Goal: Information Seeking & Learning: Learn about a topic

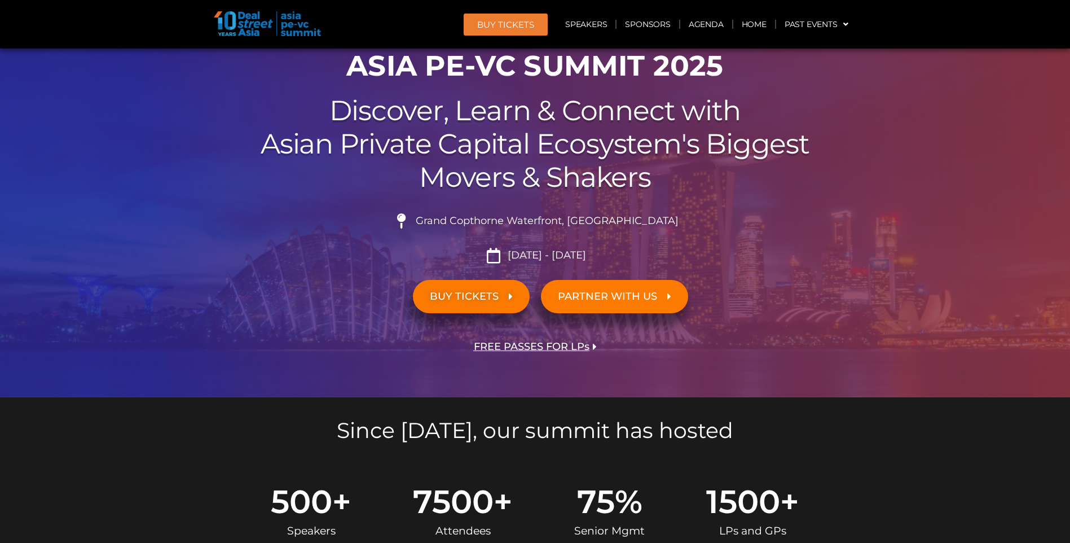
scroll to position [113, 0]
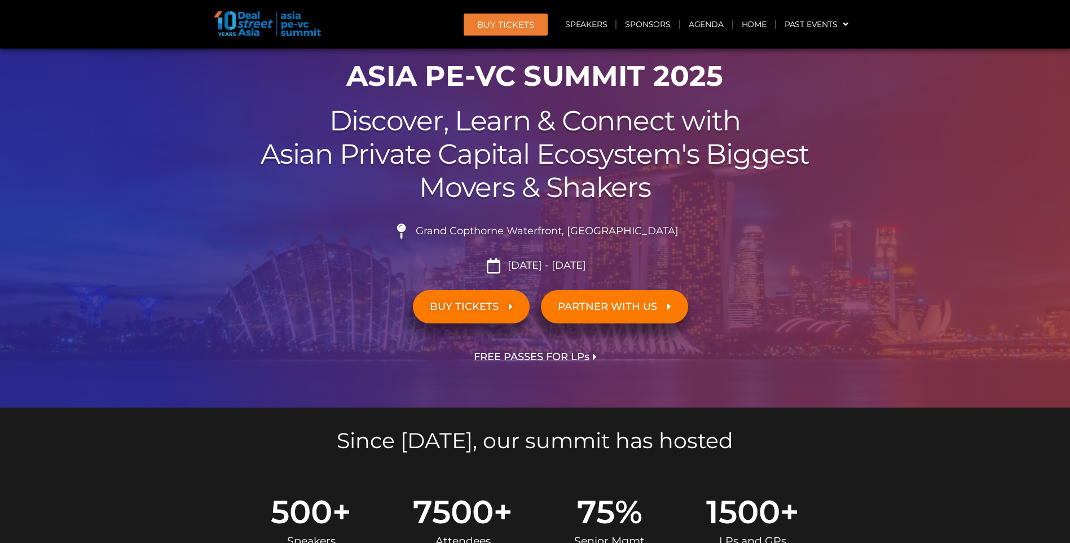
click at [460, 309] on span "BUY TICKETS" at bounding box center [464, 306] width 69 height 11
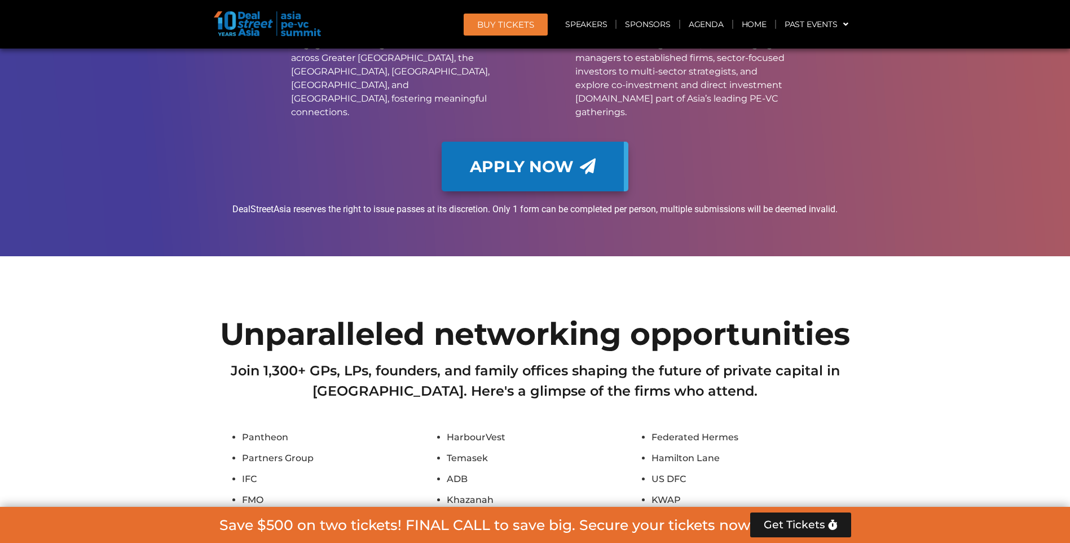
scroll to position [6417, 0]
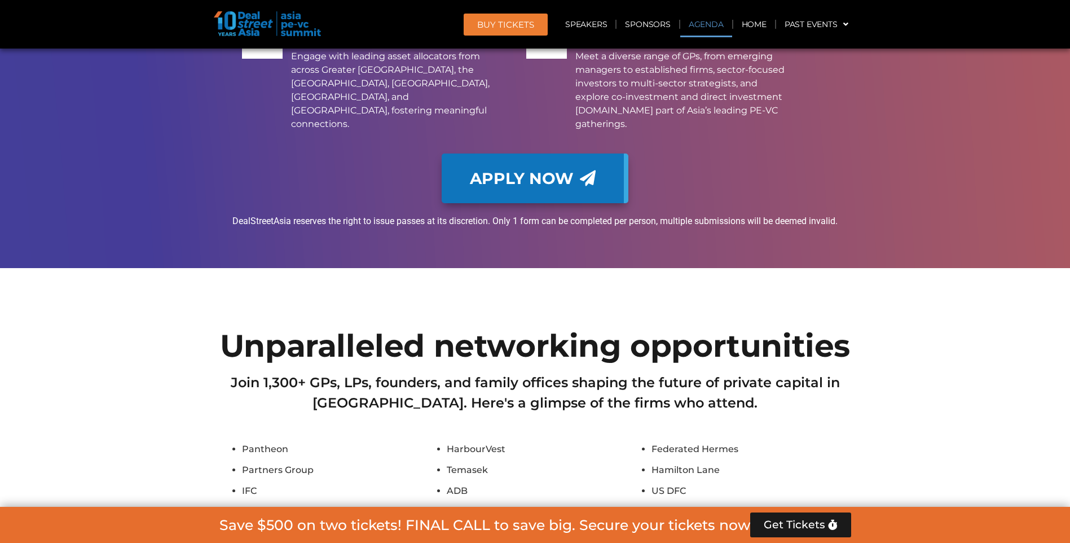
click at [713, 22] on link "Agenda" at bounding box center [706, 24] width 52 height 26
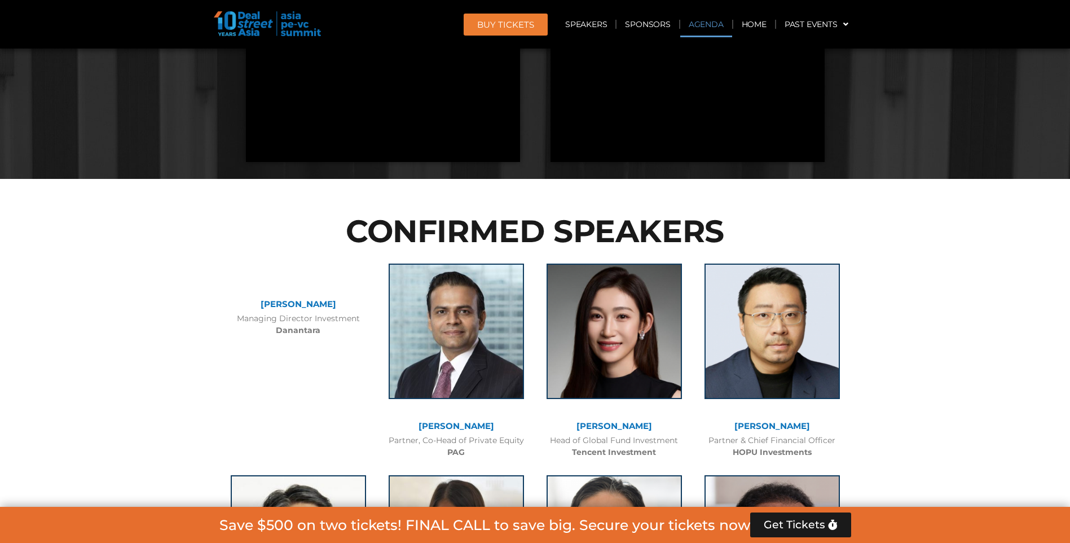
scroll to position [651, 0]
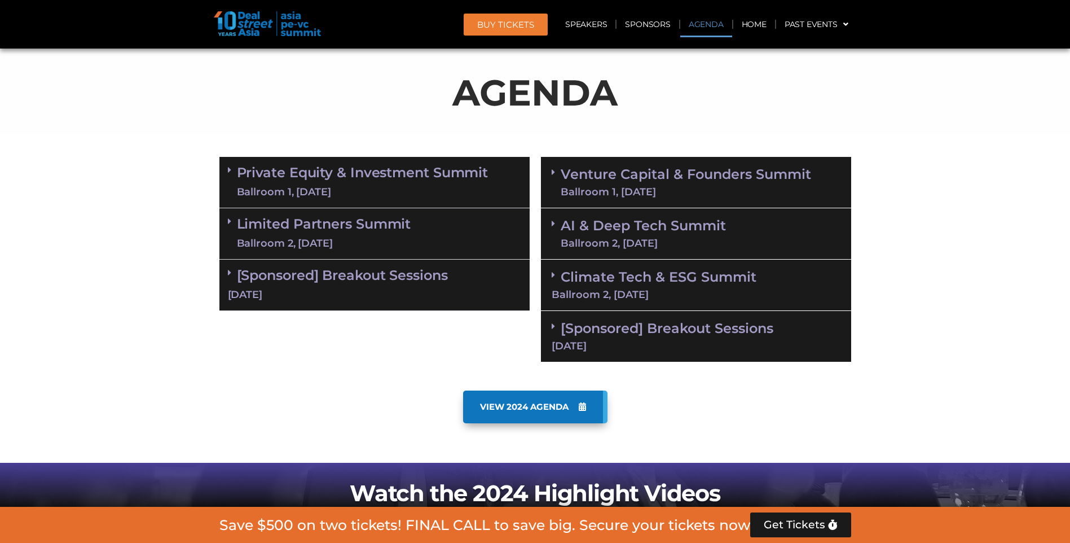
click at [325, 168] on link "Private Equity & Investment Summit Ballroom 1, [DATE]" at bounding box center [363, 182] width 252 height 34
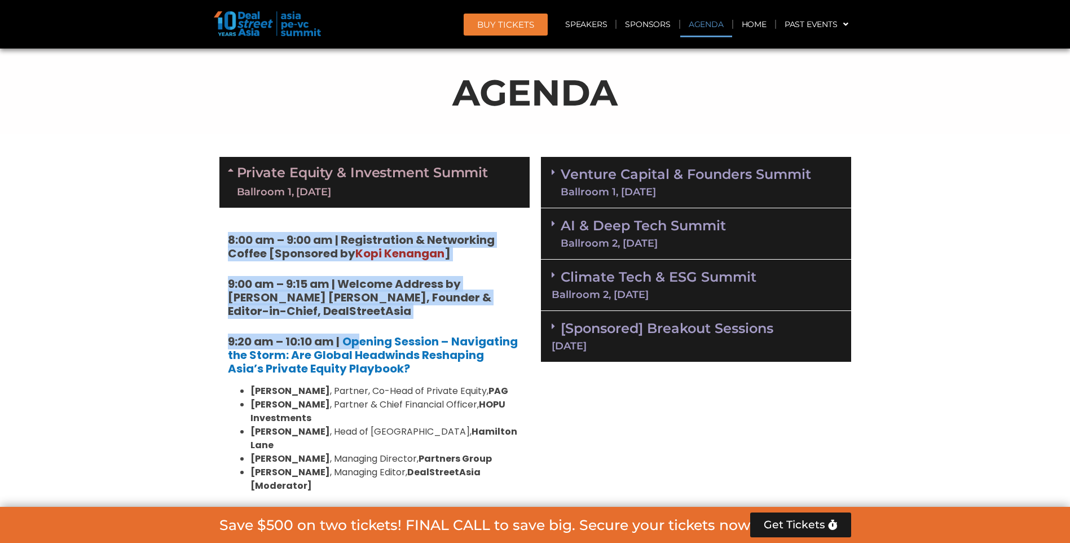
drag, startPoint x: 228, startPoint y: 236, endPoint x: 356, endPoint y: 318, distance: 152.2
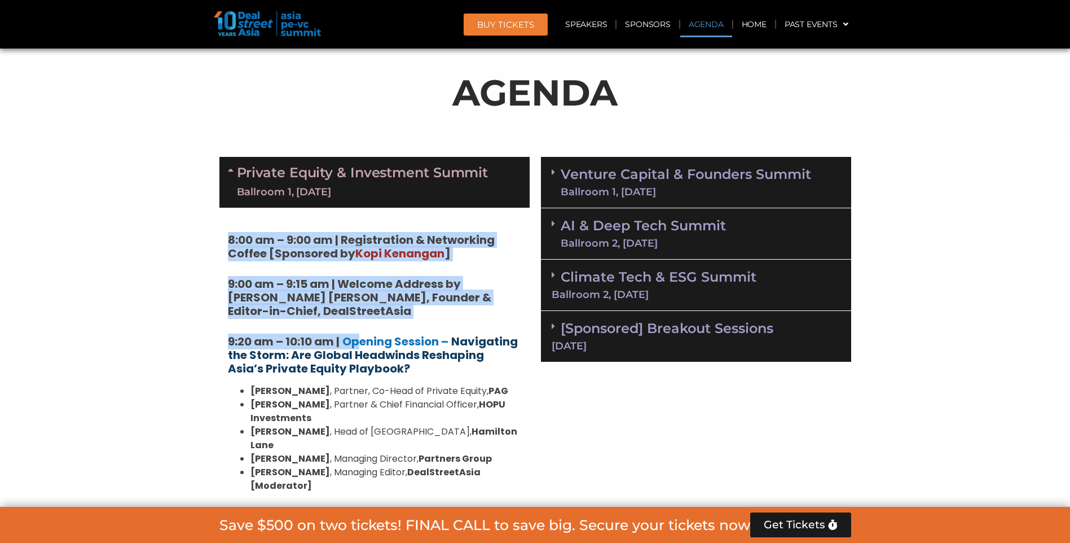
drag, startPoint x: 356, startPoint y: 318, endPoint x: 432, endPoint y: 350, distance: 82.7
click at [432, 350] on strong "Navigating the Storm: Are Global Headwinds Reshaping Asia’s Private Equity Play…" at bounding box center [373, 354] width 290 height 43
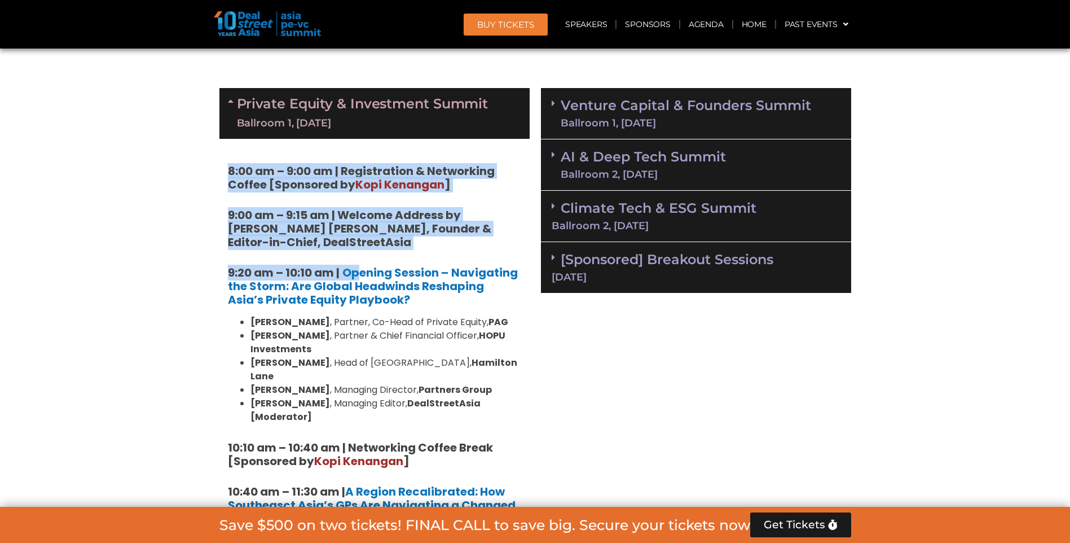
scroll to position [933, 0]
